Goal: Obtain resource: Download file/media

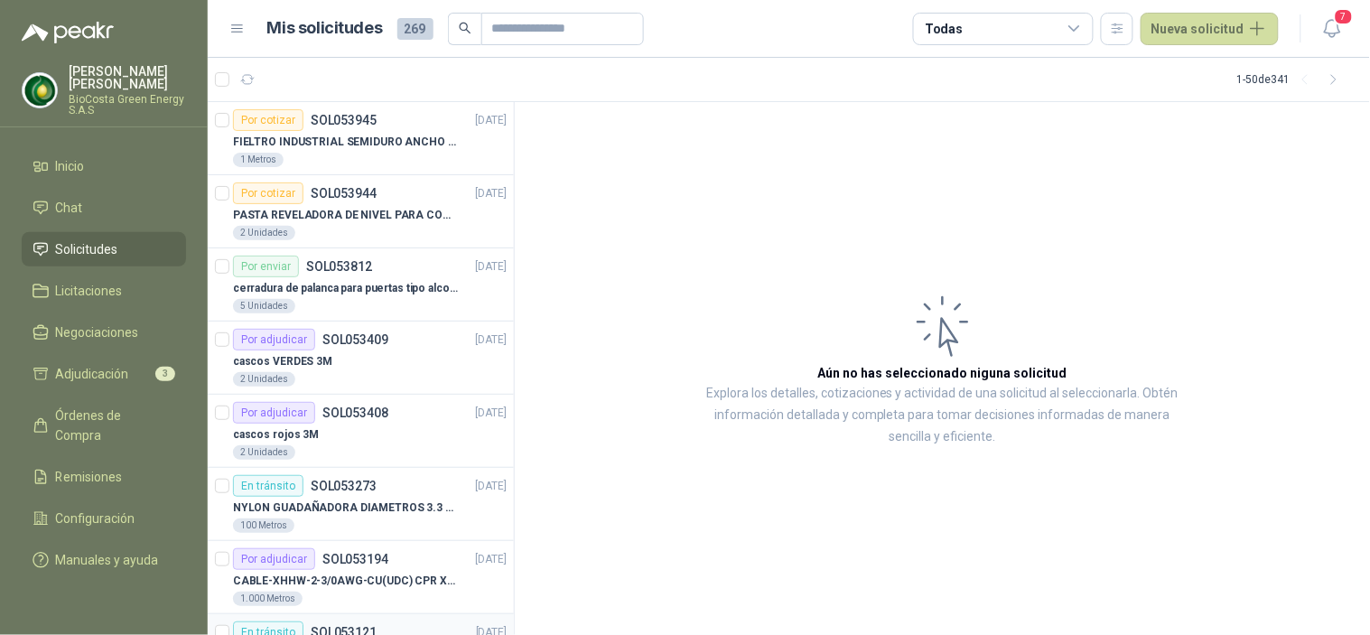
scroll to position [100, 0]
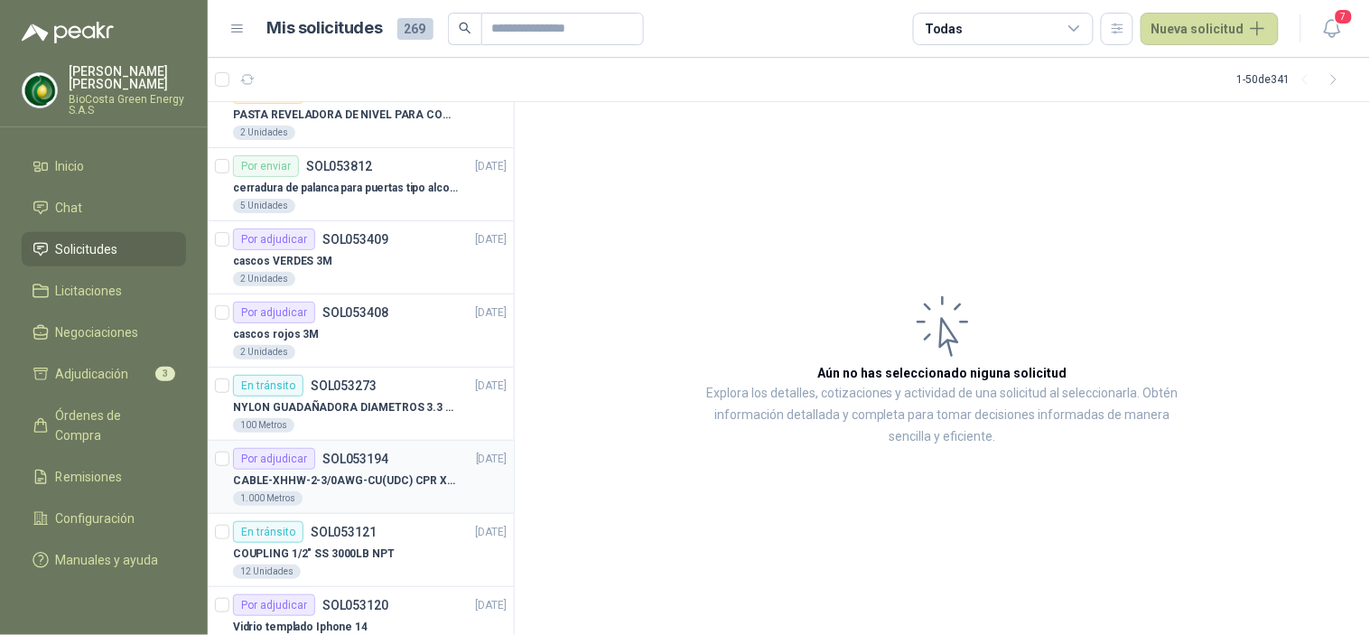
click at [282, 452] on div "Por adjudicar" at bounding box center [274, 459] width 82 height 22
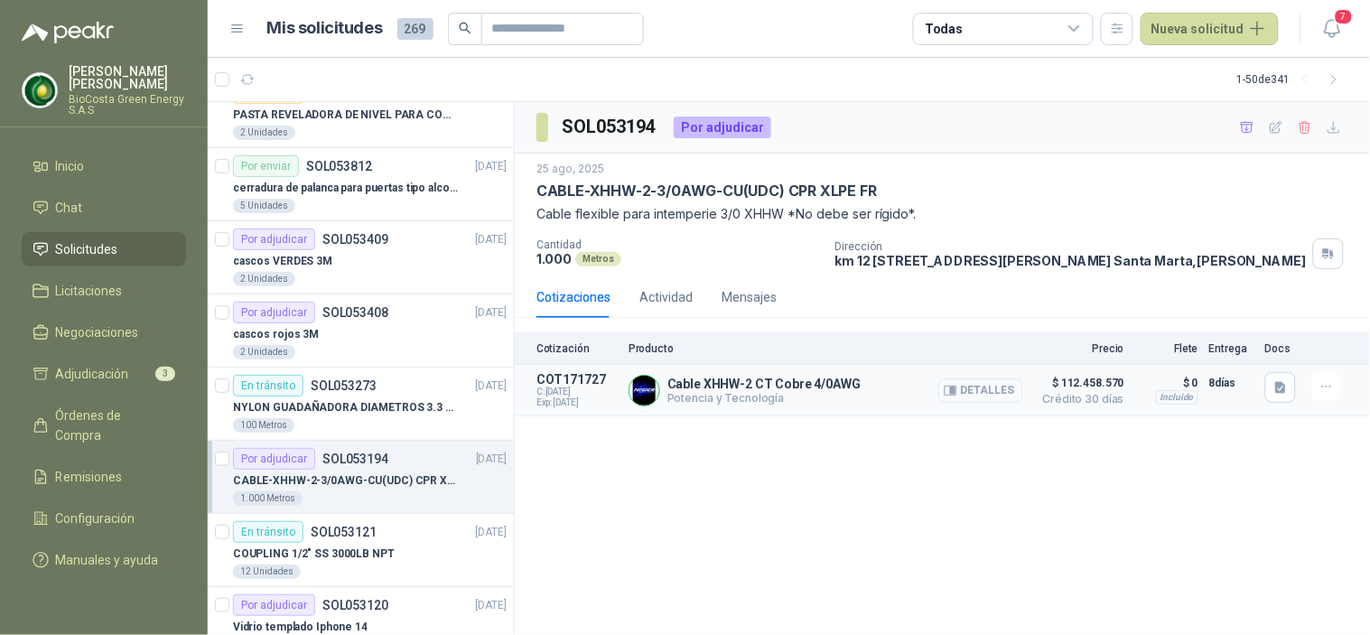
click at [998, 394] on button "Detalles" at bounding box center [980, 390] width 85 height 24
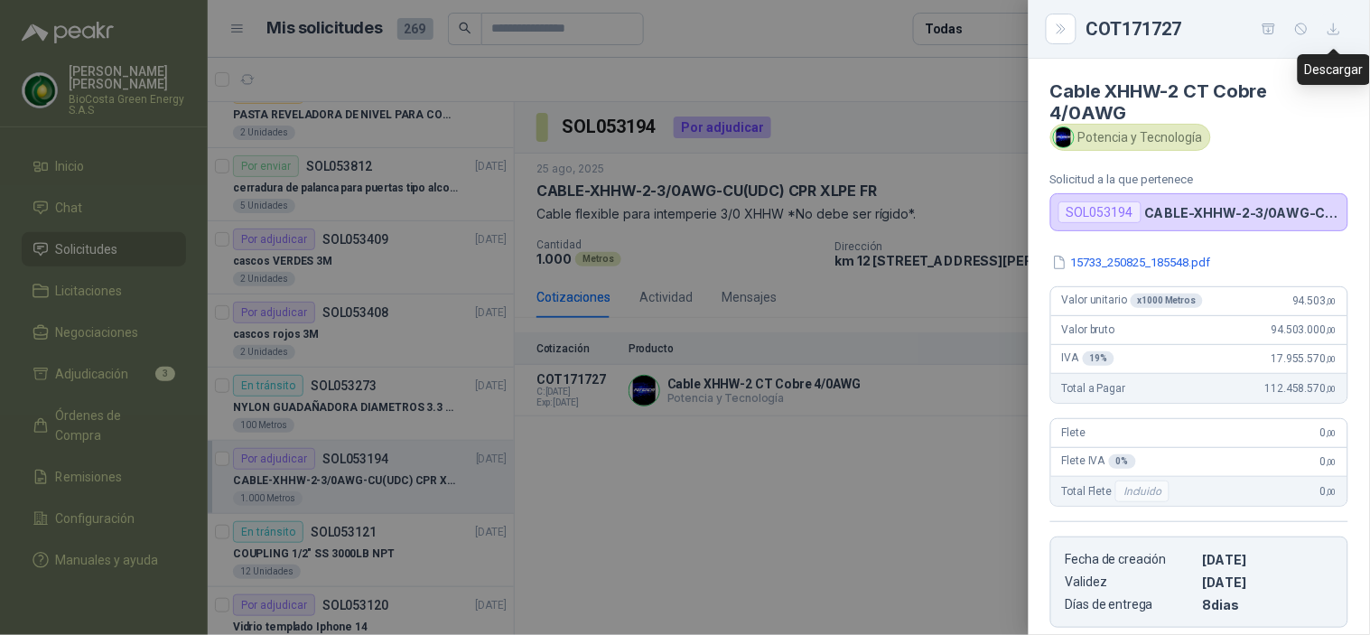
click at [1332, 37] on button "button" at bounding box center [1333, 28] width 29 height 29
click at [1125, 260] on button "15733_250825_185548.pdf" at bounding box center [1131, 262] width 163 height 19
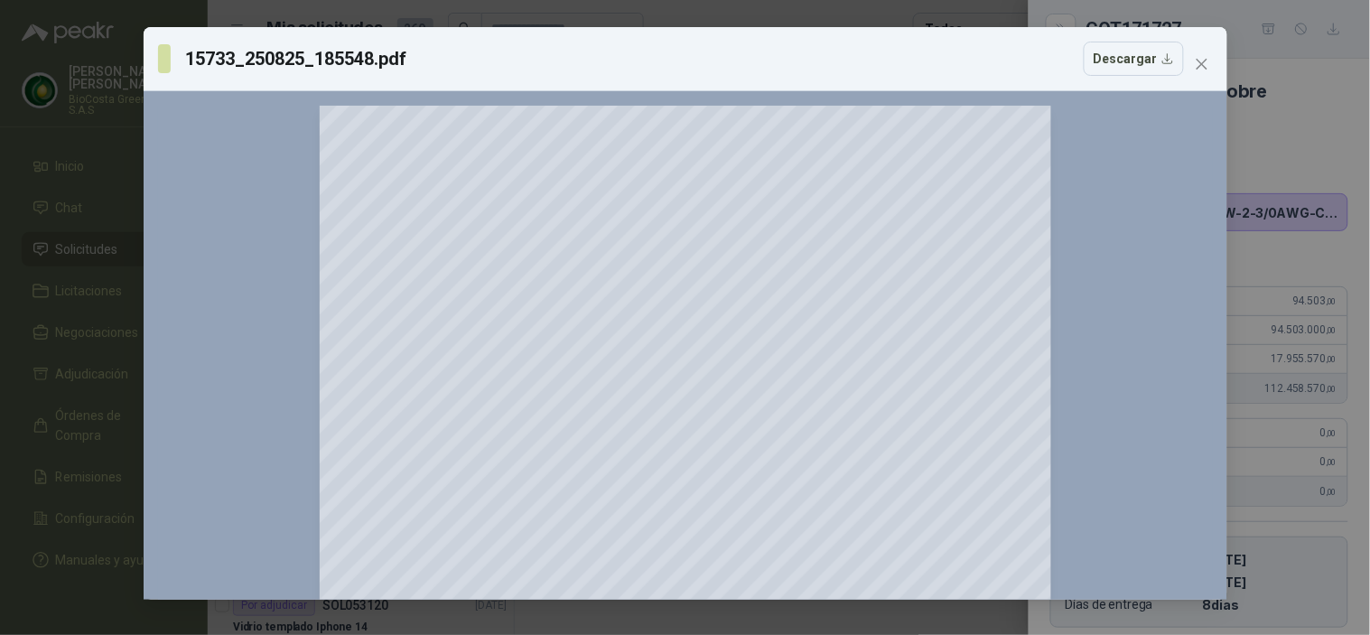
click at [840, 64] on div "15733_250825_185548.pdf Descargar" at bounding box center [671, 59] width 1026 height 34
click at [1122, 52] on button "Descargar" at bounding box center [1134, 59] width 100 height 34
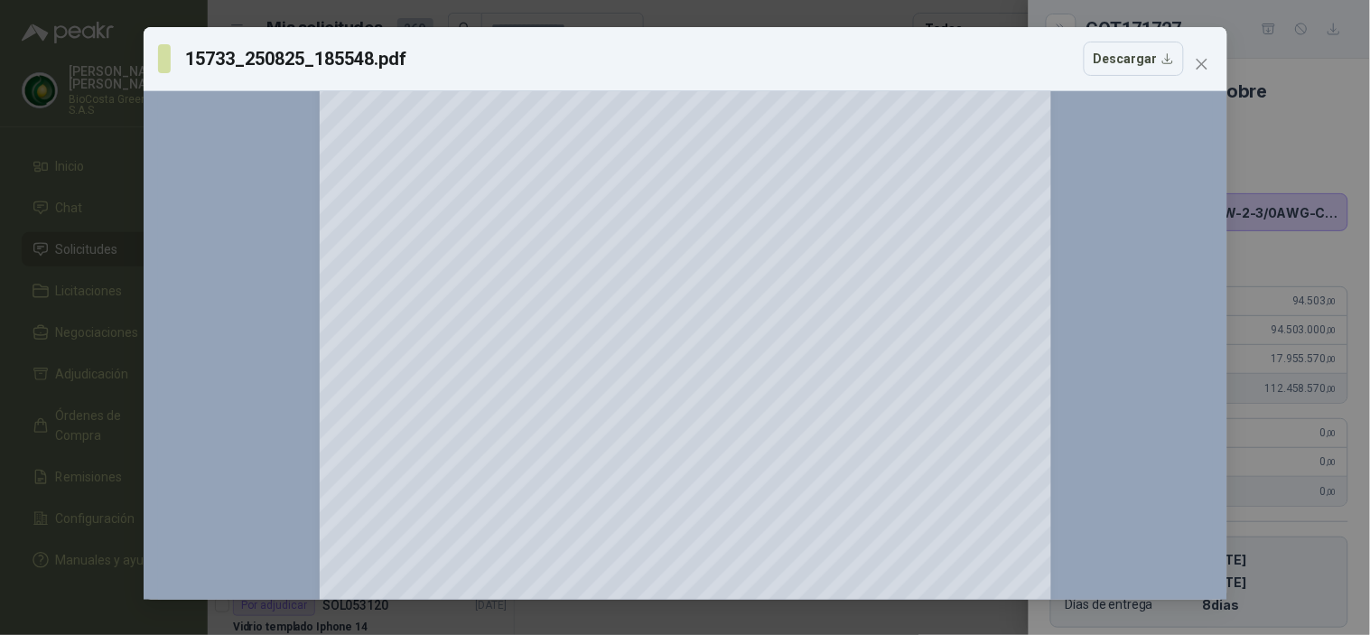
scroll to position [1647, 0]
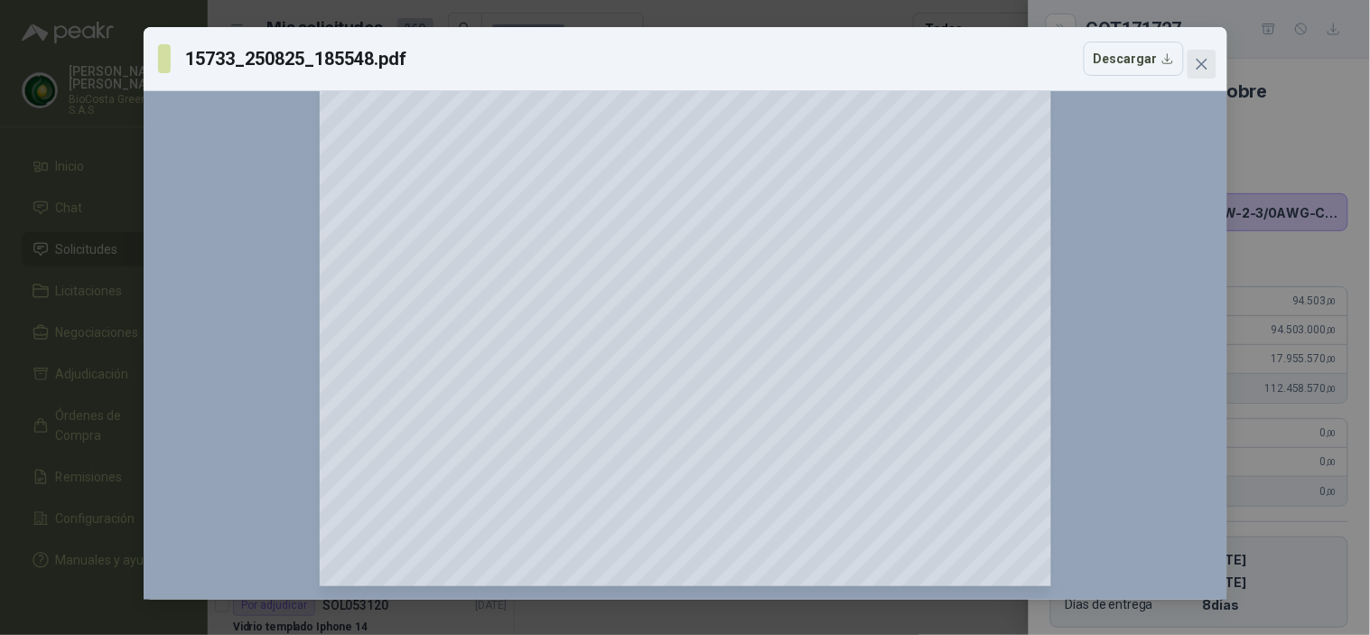
click at [1208, 61] on span "Close" at bounding box center [1202, 64] width 29 height 14
